Goal: Task Accomplishment & Management: Use online tool/utility

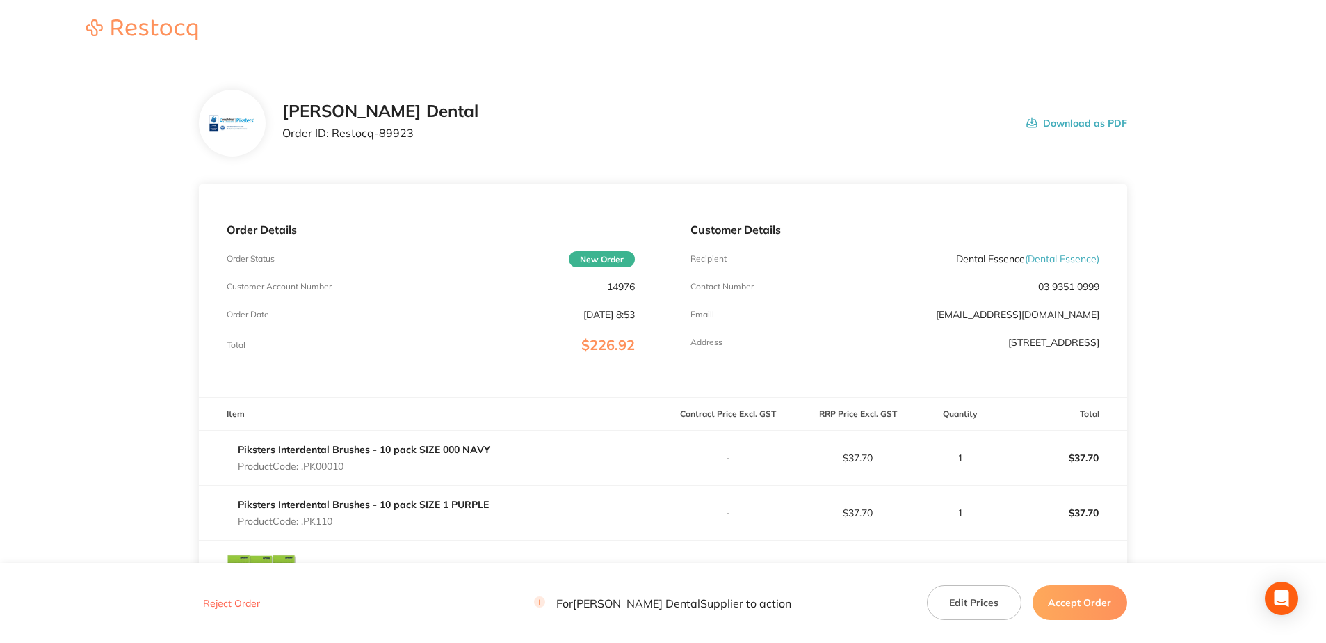
click at [1084, 604] on button "Accept Order" at bounding box center [1080, 602] width 95 height 35
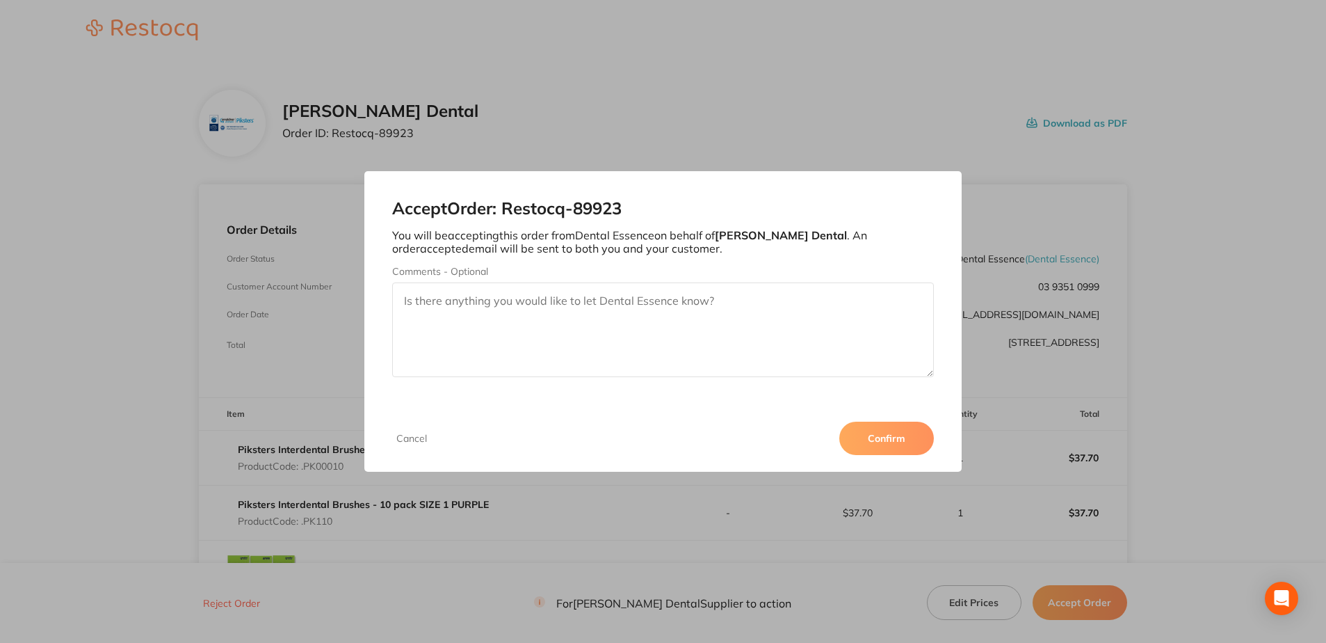
click at [404, 300] on textarea "Comments - Optional" at bounding box center [662, 329] width 541 height 95
type textarea "y"
type textarea "Your order has now been processed"
click at [877, 438] on button "Confirm" at bounding box center [887, 438] width 95 height 33
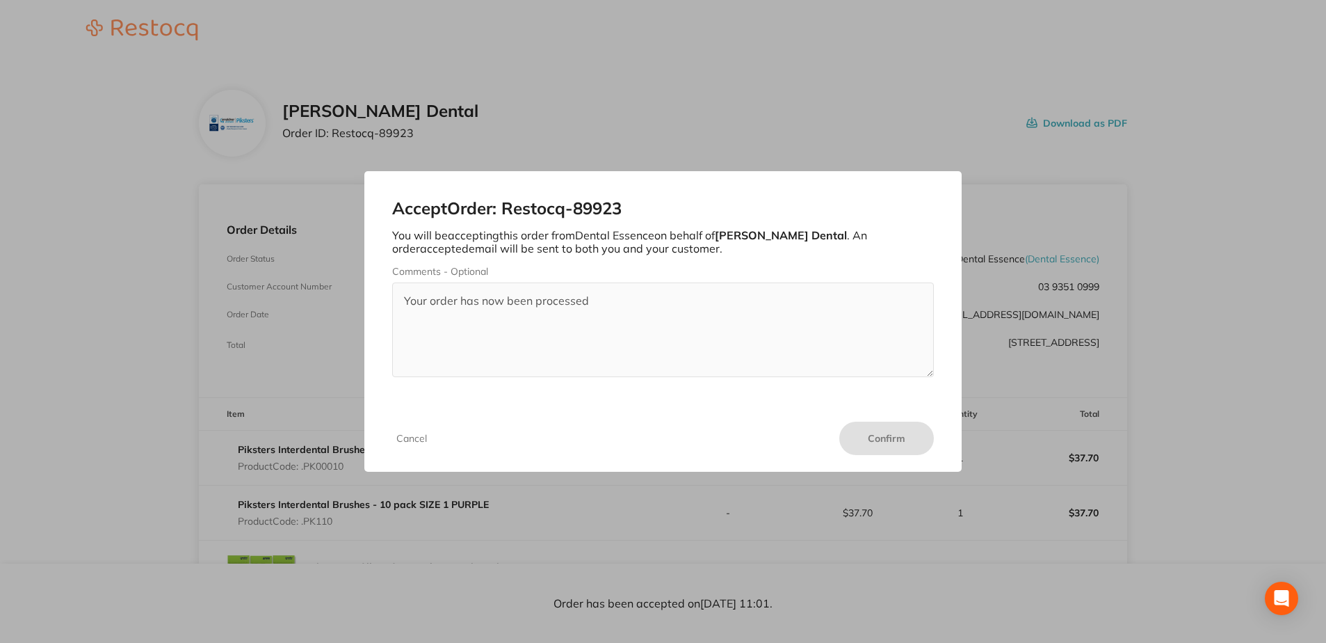
click at [977, 380] on div "Accept Order: Restocq- 89923 You will be accepting this order from Dental Essen…" at bounding box center [663, 321] width 1326 height 643
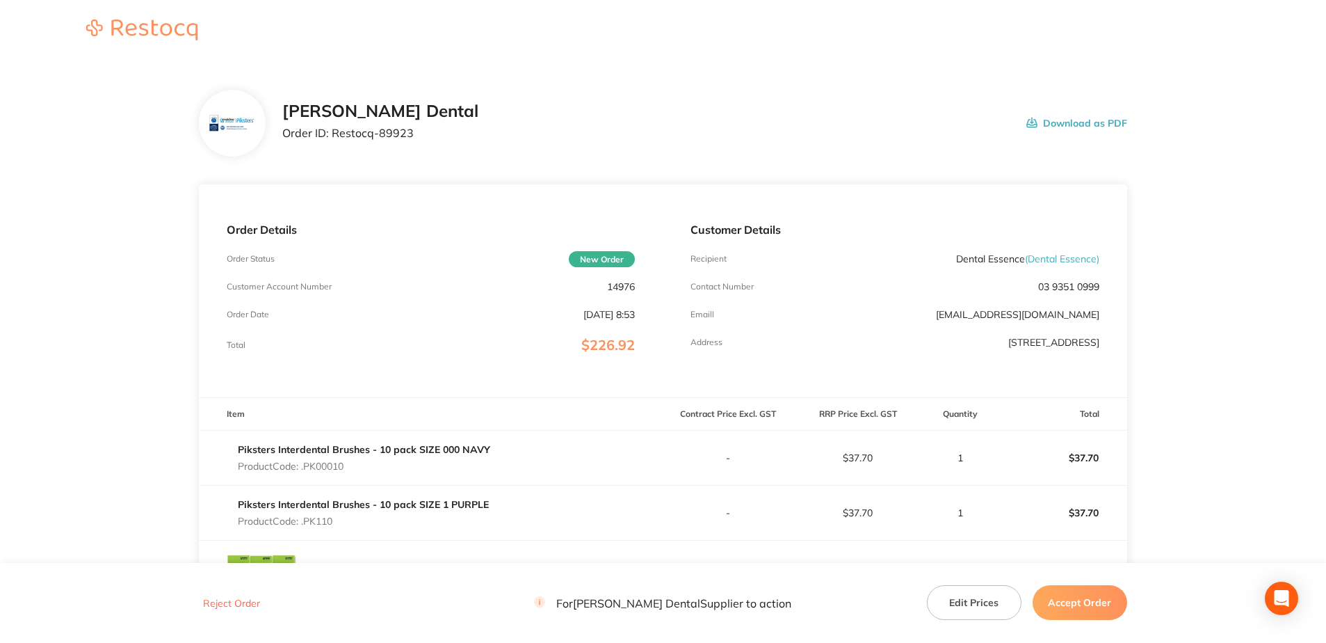
click at [1082, 604] on button "Accept Order" at bounding box center [1080, 602] width 95 height 35
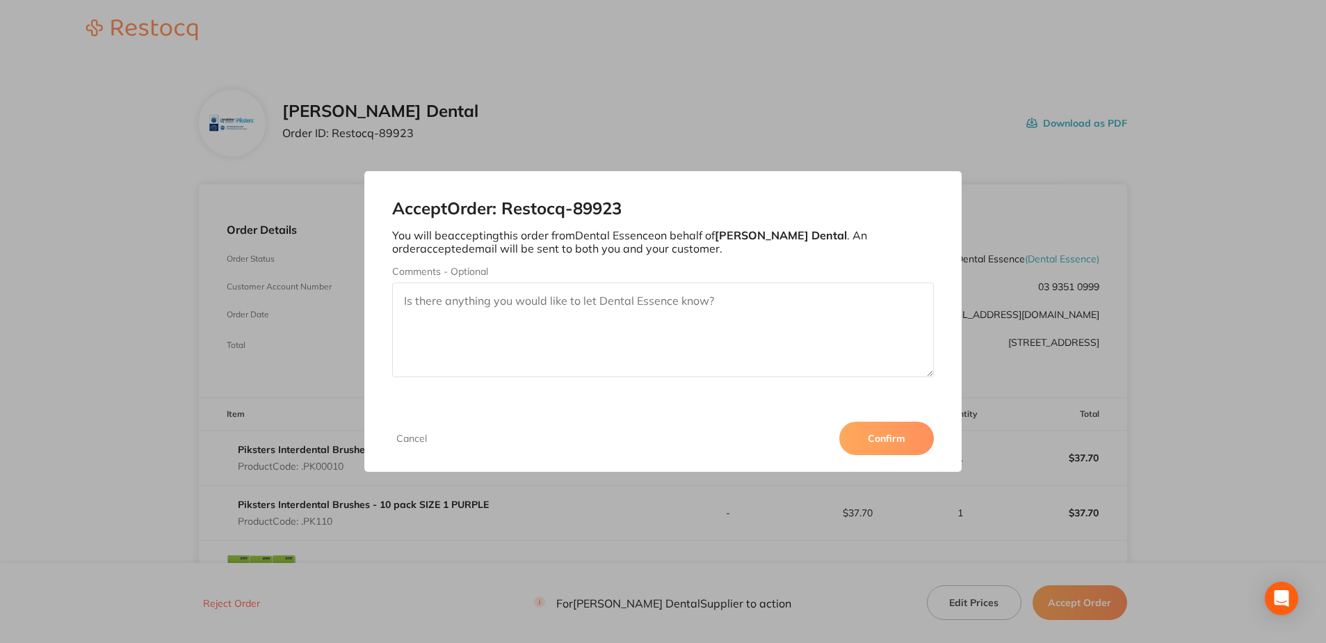
click at [1033, 585] on button "Accept Order" at bounding box center [1080, 602] width 95 height 35
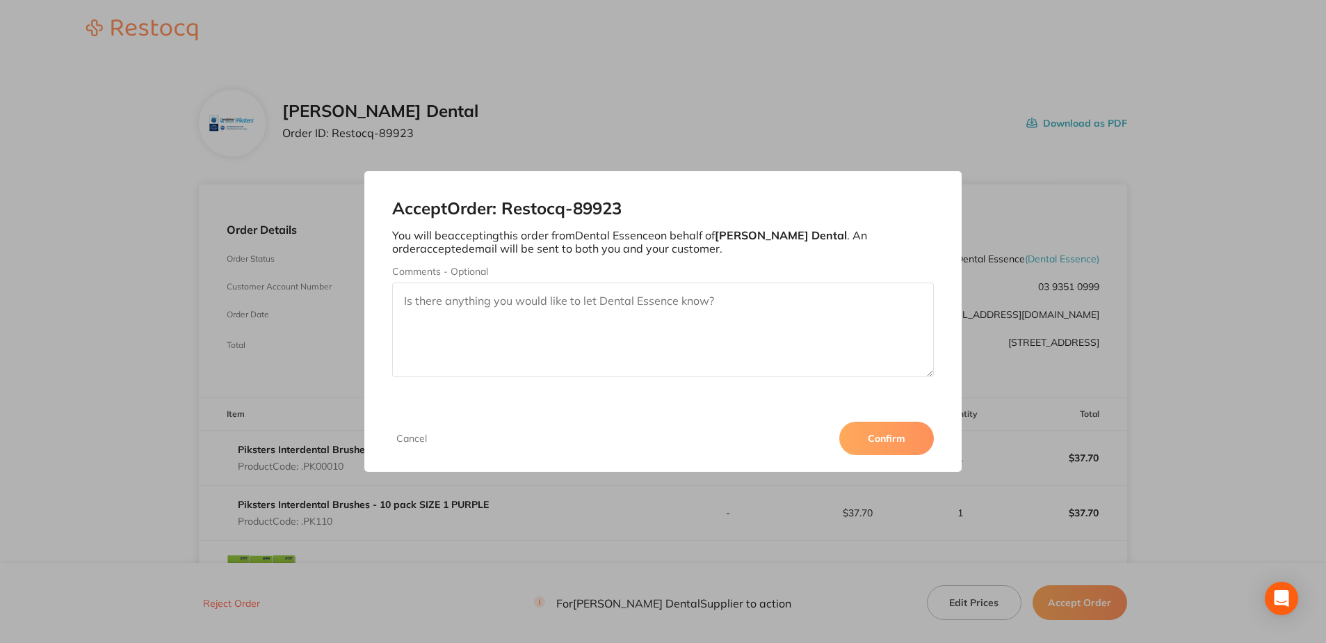
click at [414, 303] on textarea "Comments - Optional" at bounding box center [662, 329] width 541 height 95
type textarea "Your order has now been processed"
click at [886, 438] on button "Confirm" at bounding box center [887, 438] width 95 height 33
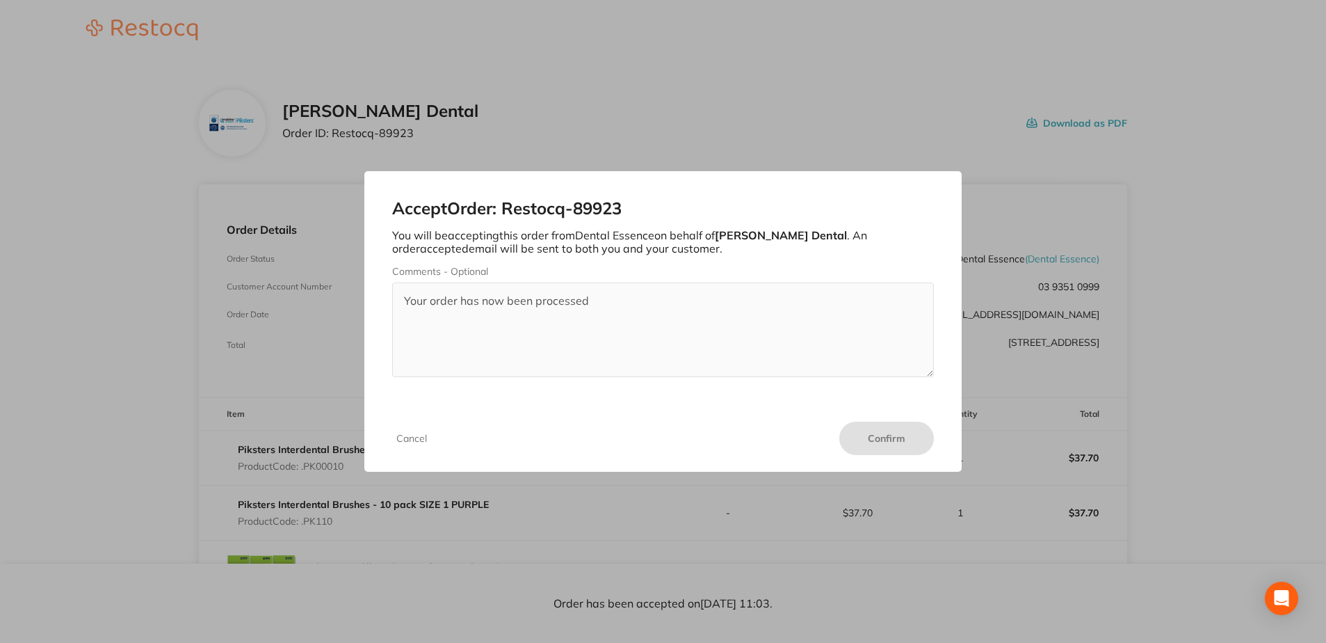
click at [412, 45] on div "Accept Order: Restocq- 89923 You will be accepting this order from Dental Essen…" at bounding box center [663, 321] width 1326 height 643
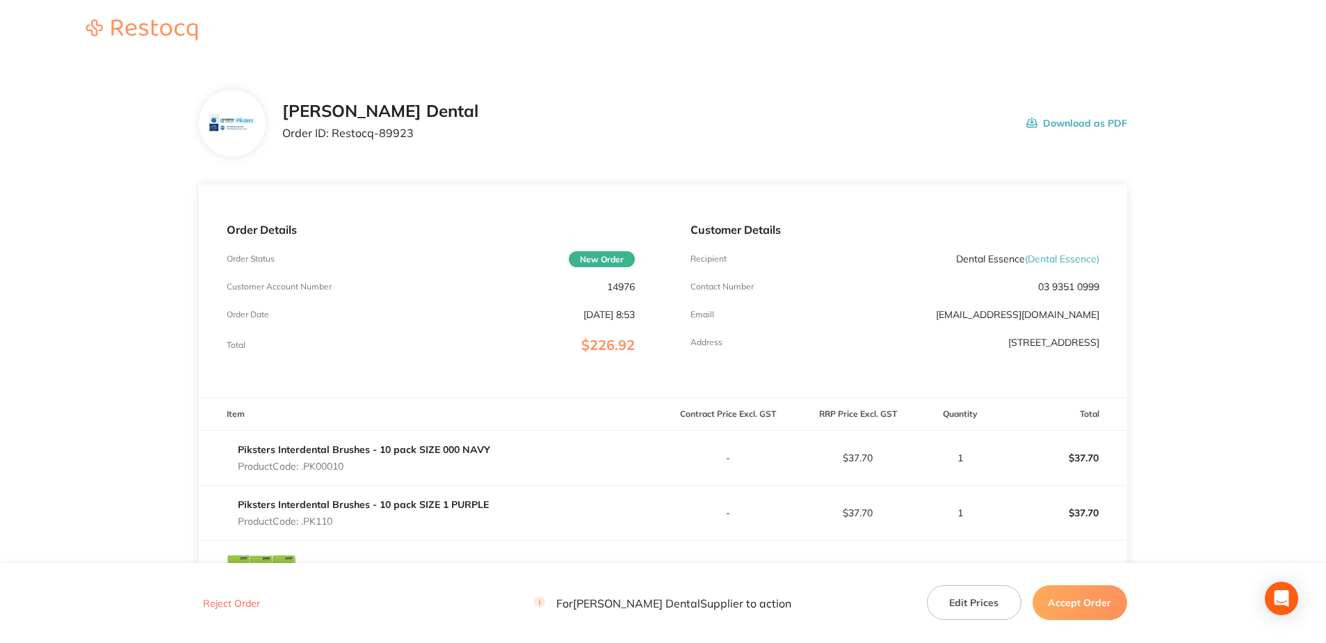
click at [1077, 604] on button "Accept Order" at bounding box center [1080, 602] width 95 height 35
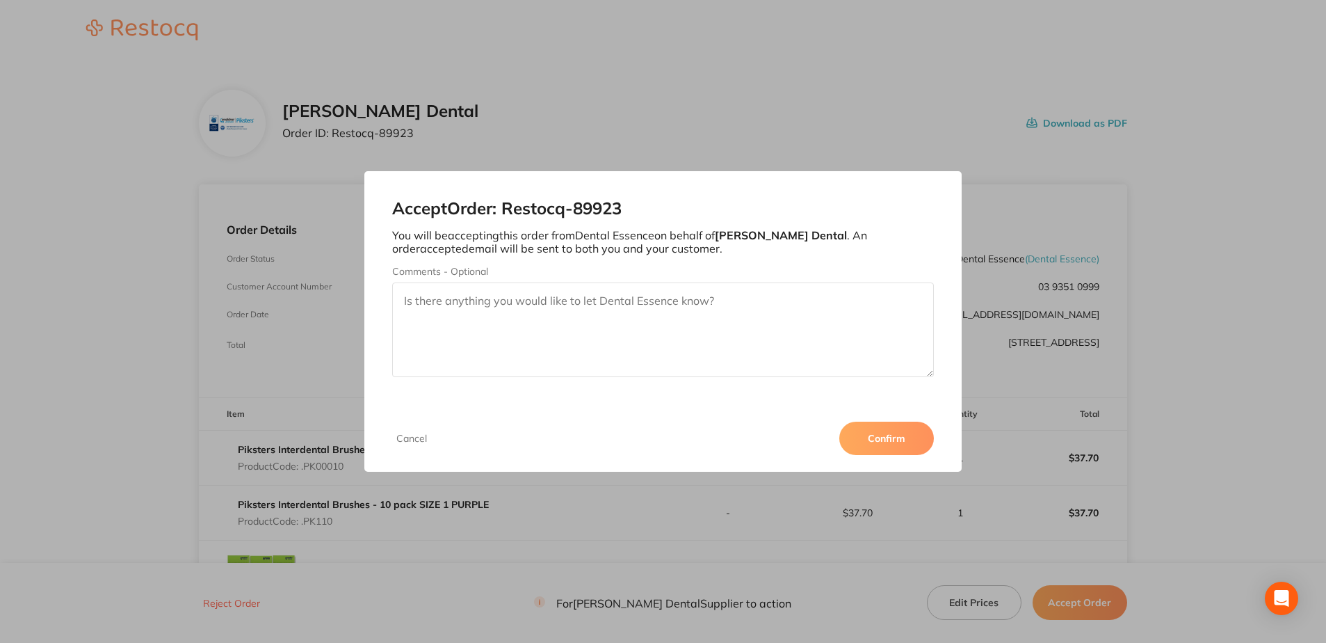
click at [404, 296] on textarea "Comments - Optional" at bounding box center [662, 329] width 541 height 95
type textarea "Your order has now been processed"
click at [900, 439] on button "Confirm" at bounding box center [887, 438] width 95 height 33
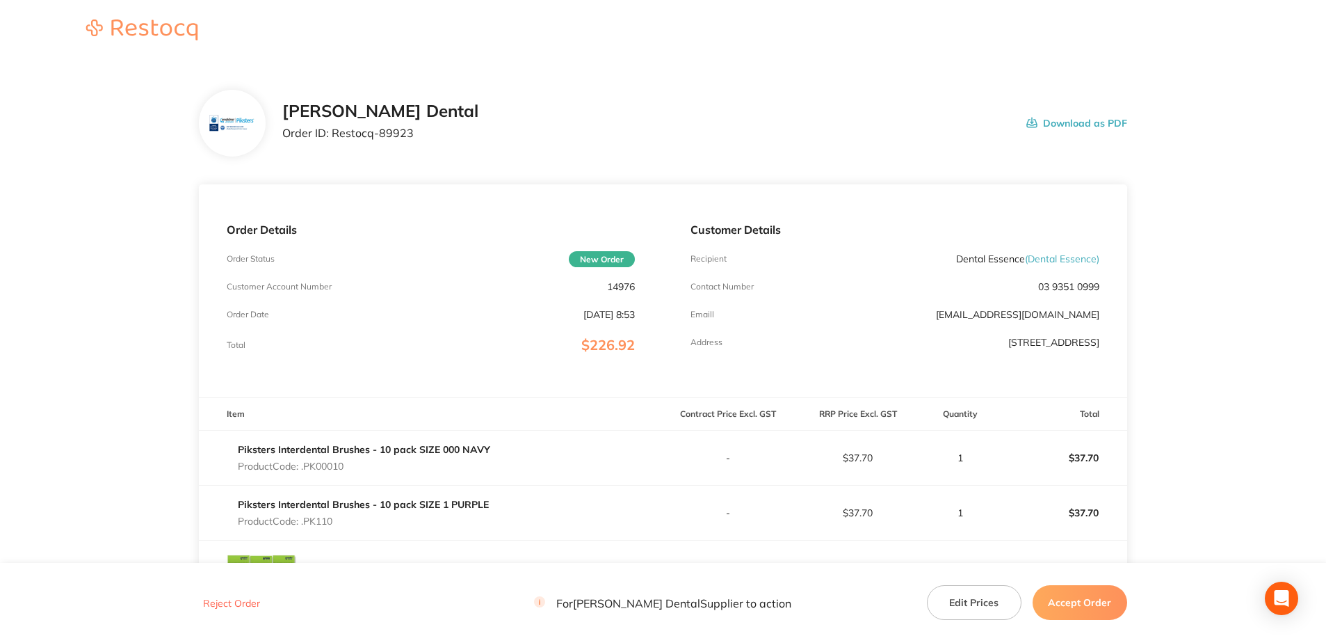
click at [1079, 601] on button "Accept Order" at bounding box center [1080, 602] width 95 height 35
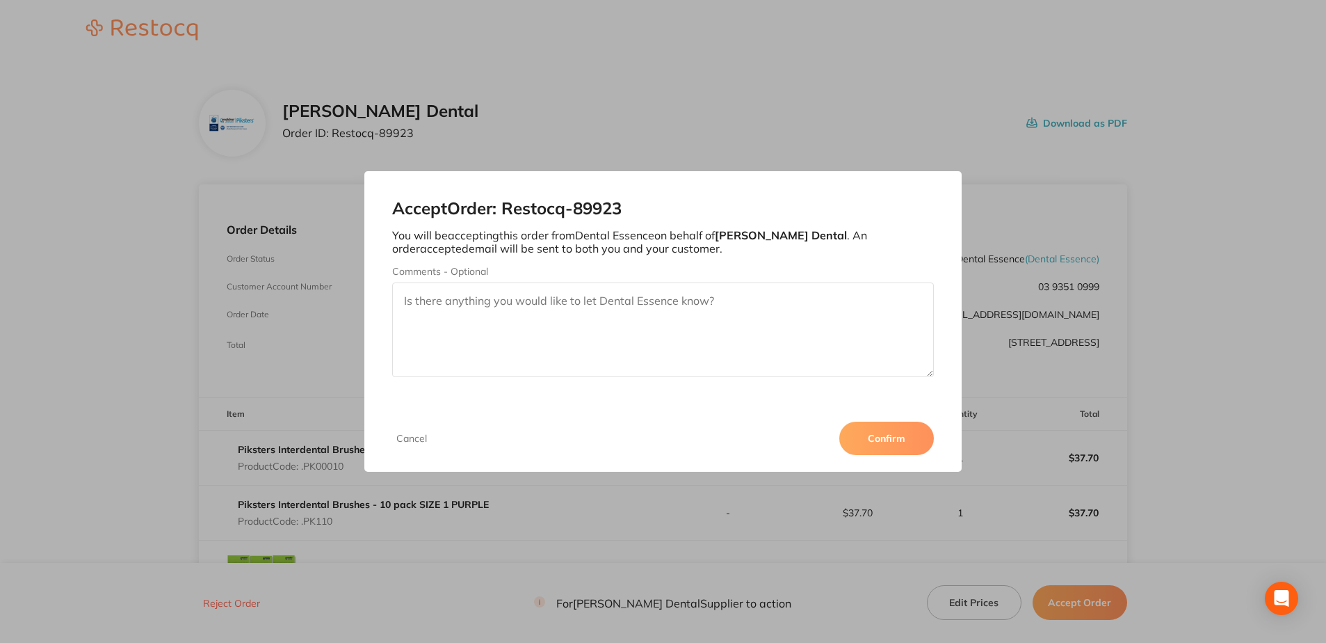
click at [890, 440] on button "Confirm" at bounding box center [887, 438] width 95 height 33
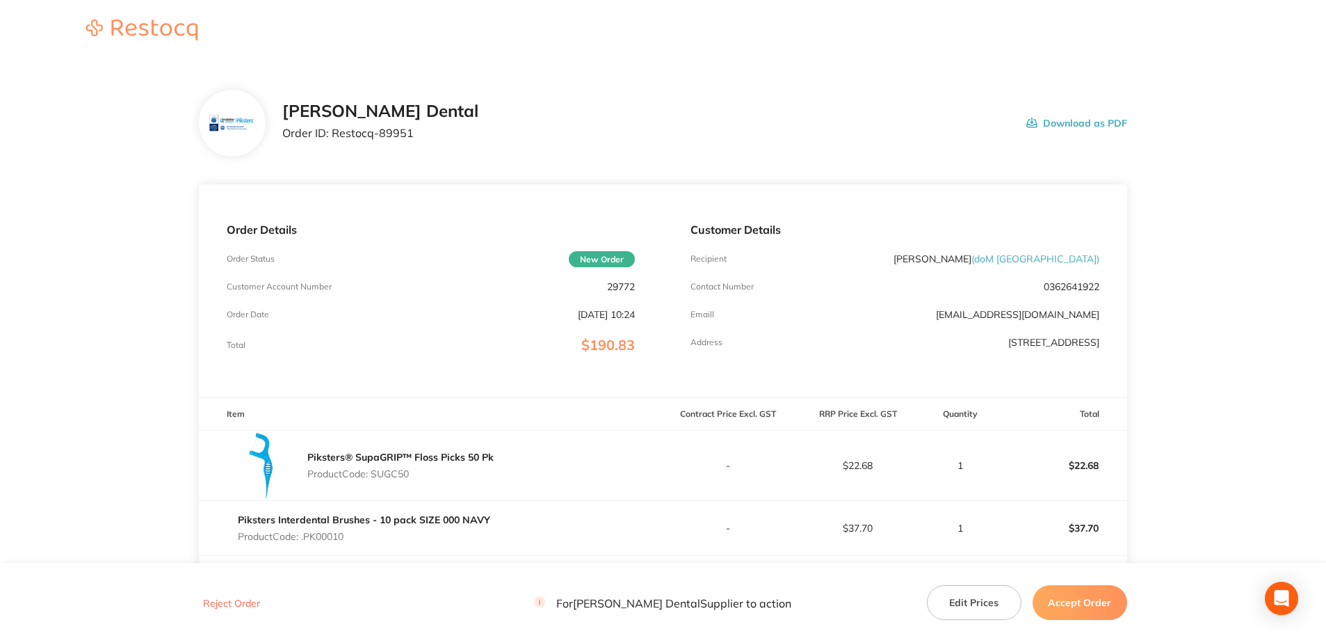
click at [1093, 602] on button "Accept Order" at bounding box center [1080, 602] width 95 height 35
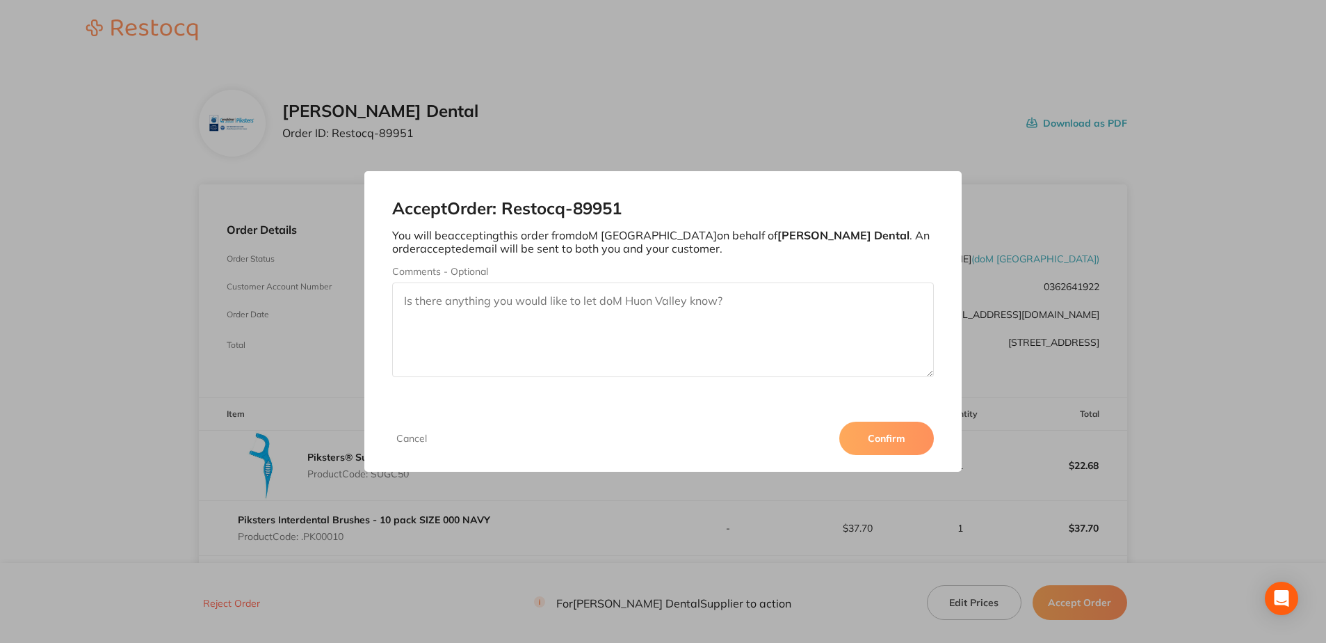
click at [884, 438] on button "Confirm" at bounding box center [887, 438] width 95 height 33
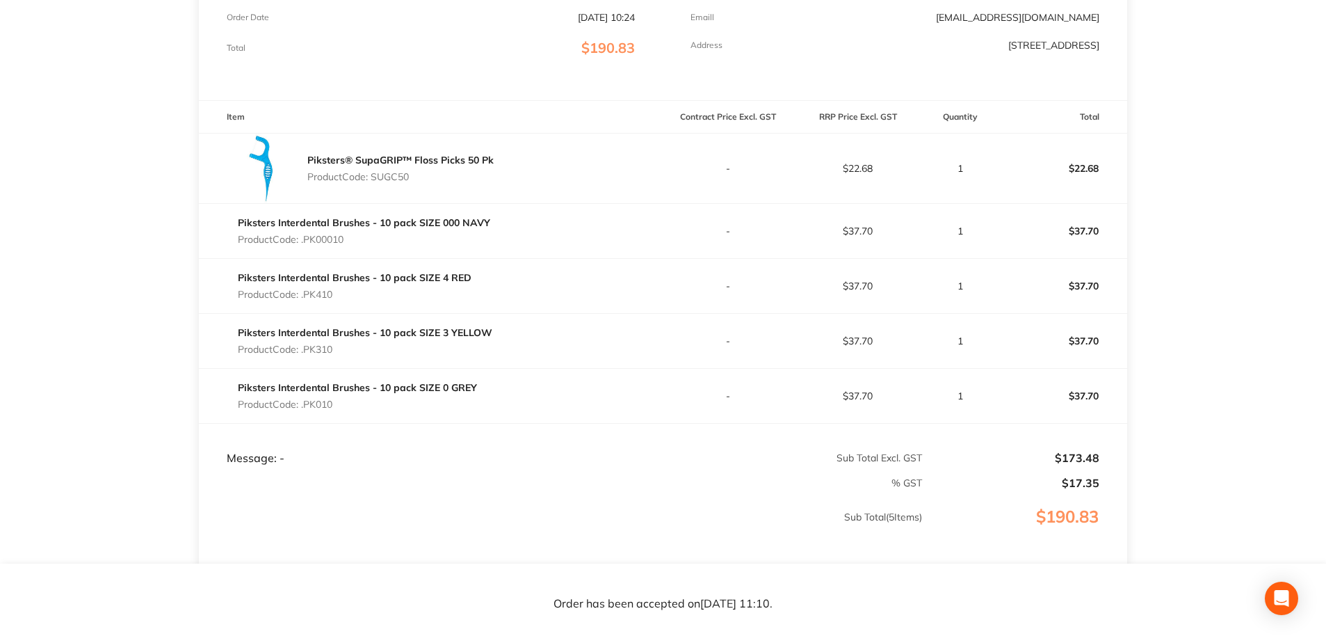
scroll to position [278, 0]
